Goal: Task Accomplishment & Management: Manage account settings

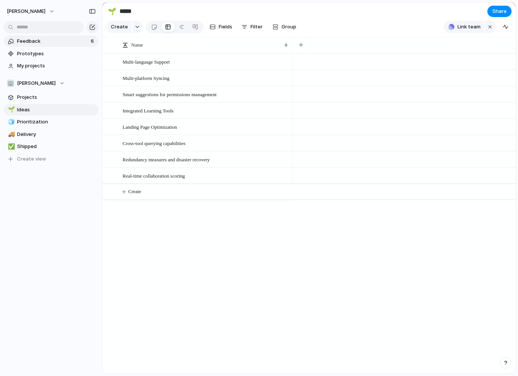
click at [63, 41] on span "Feedback" at bounding box center [53, 41] width 72 height 8
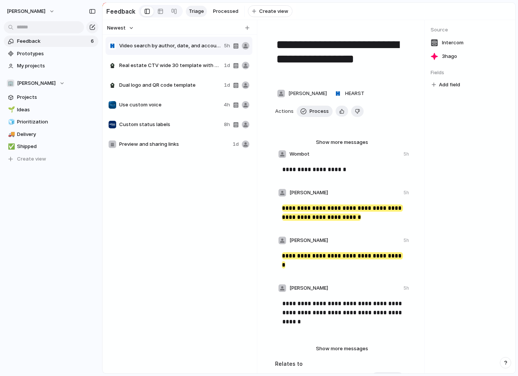
click at [165, 63] on span "Real estate CTV wide 30 template with single logo and QR code" at bounding box center [170, 66] width 102 height 8
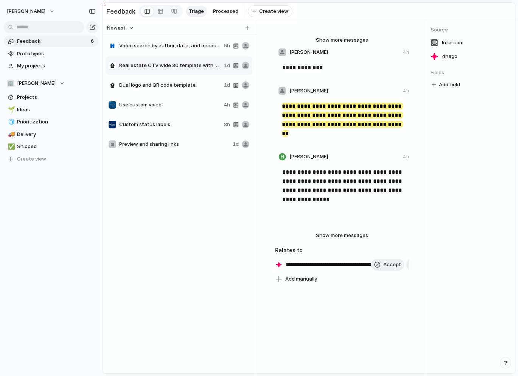
scroll to position [338, 0]
click at [170, 83] on span "Dual logo and QR code template" at bounding box center [170, 85] width 102 height 8
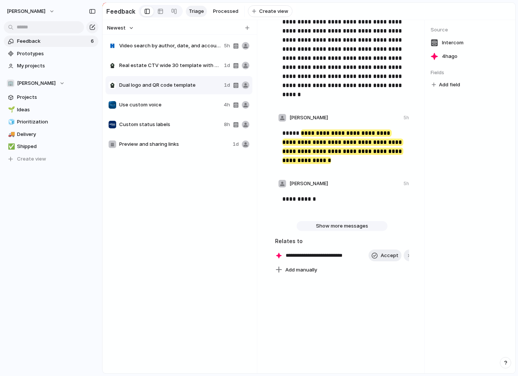
scroll to position [160, 0]
click at [159, 104] on span "Use custom voice" at bounding box center [169, 105] width 101 height 8
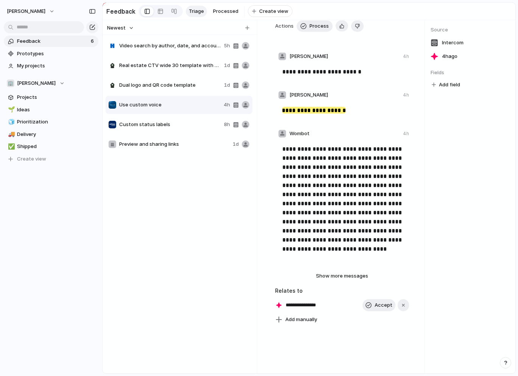
scroll to position [57, 0]
click at [167, 128] on span "Custom status labels" at bounding box center [170, 125] width 102 height 8
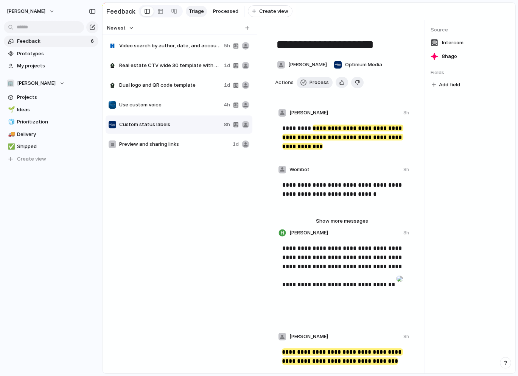
click at [167, 144] on span "Preview and sharing links" at bounding box center [174, 144] width 111 height 8
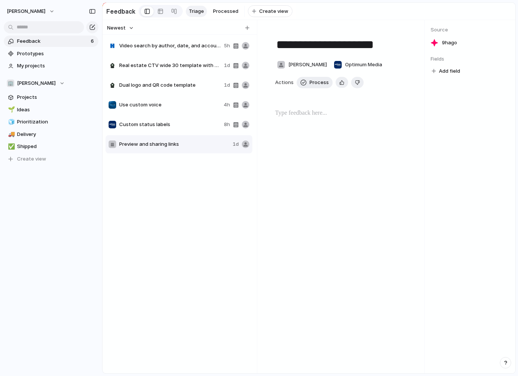
type textarea "**********"
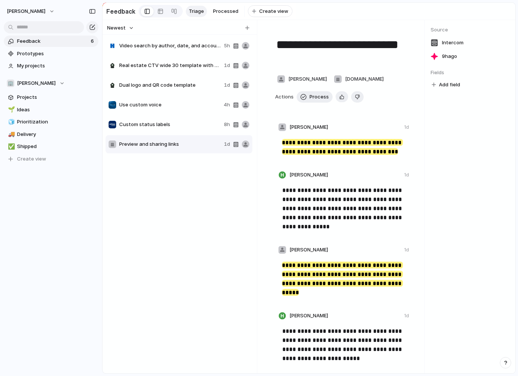
click at [45, 41] on span "Feedback" at bounding box center [53, 41] width 72 height 8
click at [54, 11] on button "[PERSON_NAME]" at bounding box center [30, 11] width 55 height 12
click at [43, 39] on span "Invite members" at bounding box center [35, 41] width 36 height 8
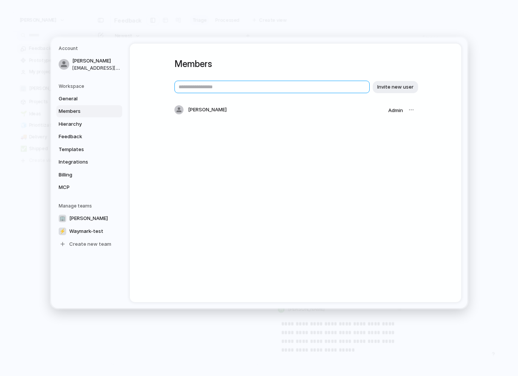
click at [195, 86] on input "text" at bounding box center [271, 87] width 195 height 12
type input "**********"
click at [401, 89] on span "Invite new user" at bounding box center [395, 87] width 36 height 8
